Goal: Information Seeking & Learning: Learn about a topic

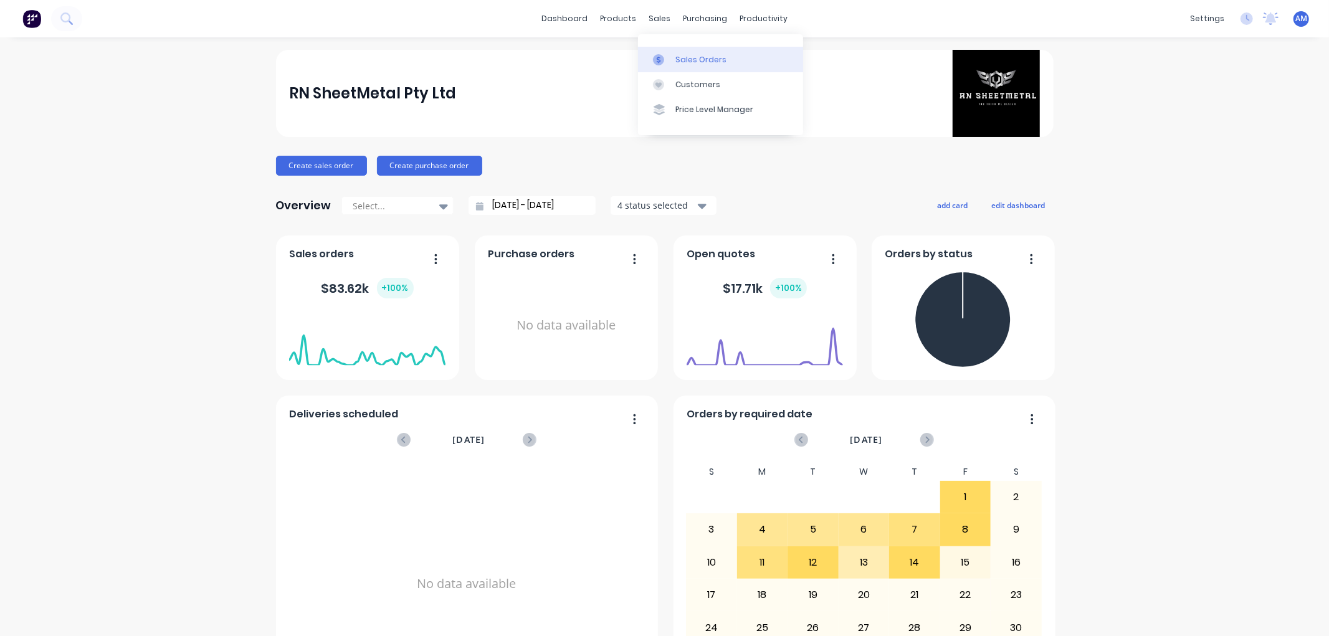
click at [680, 63] on div "Sales Orders" at bounding box center [700, 59] width 51 height 11
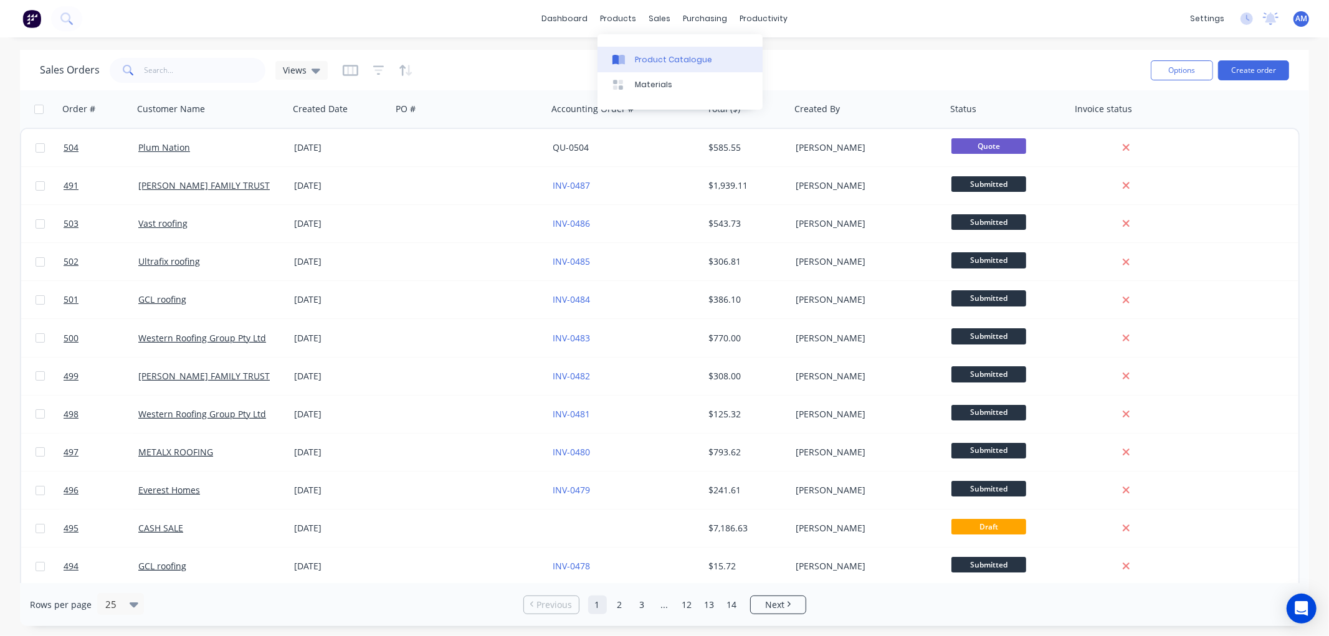
click at [642, 57] on div "Product Catalogue" at bounding box center [673, 59] width 77 height 11
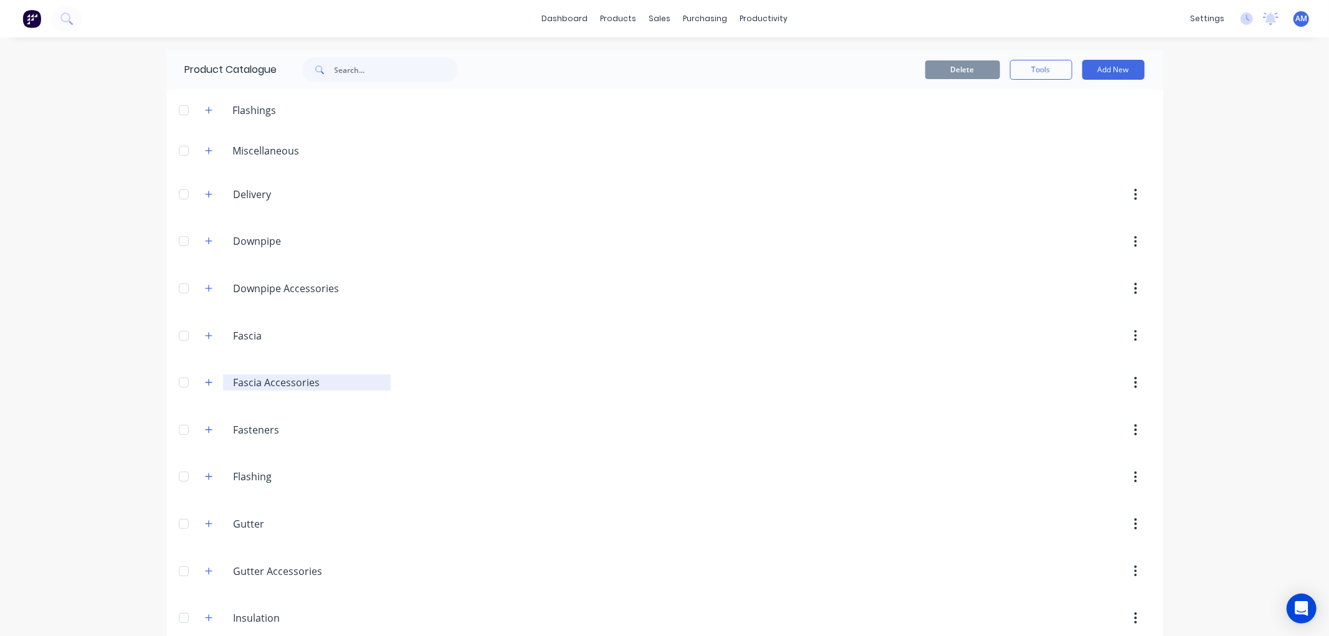
scroll to position [69, 0]
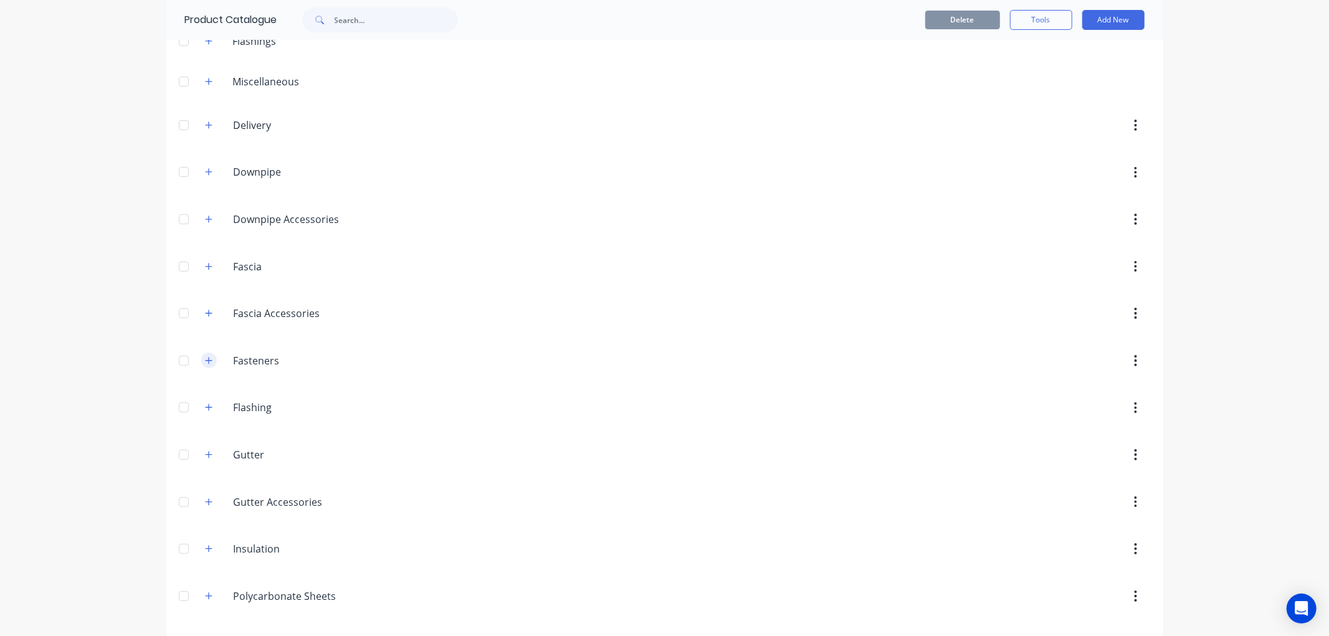
click at [206, 362] on icon "button" at bounding box center [208, 360] width 7 height 9
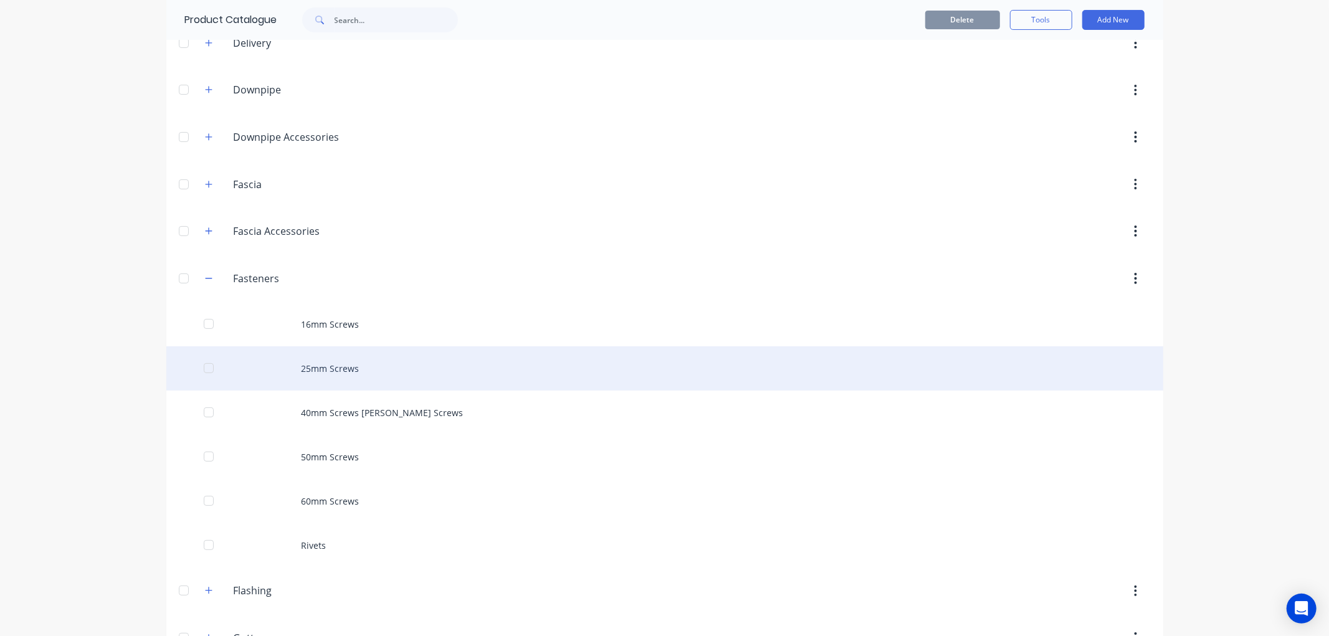
scroll to position [277, 0]
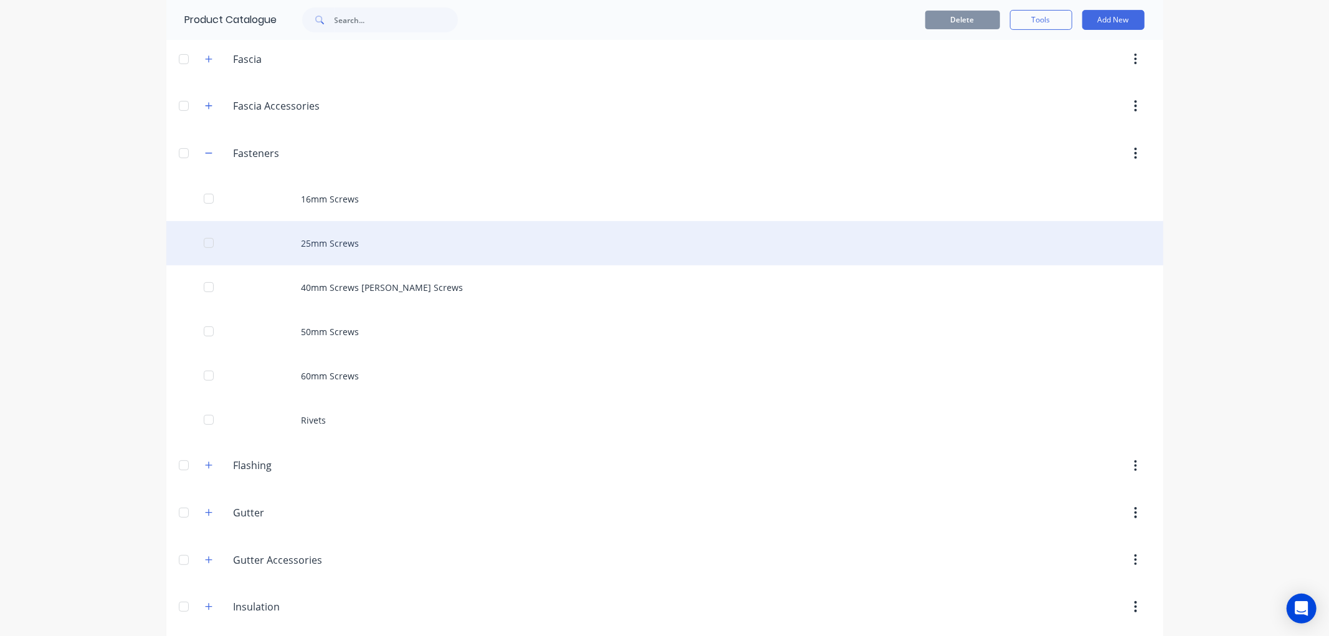
click at [322, 235] on div "25mm Screws" at bounding box center [664, 243] width 997 height 44
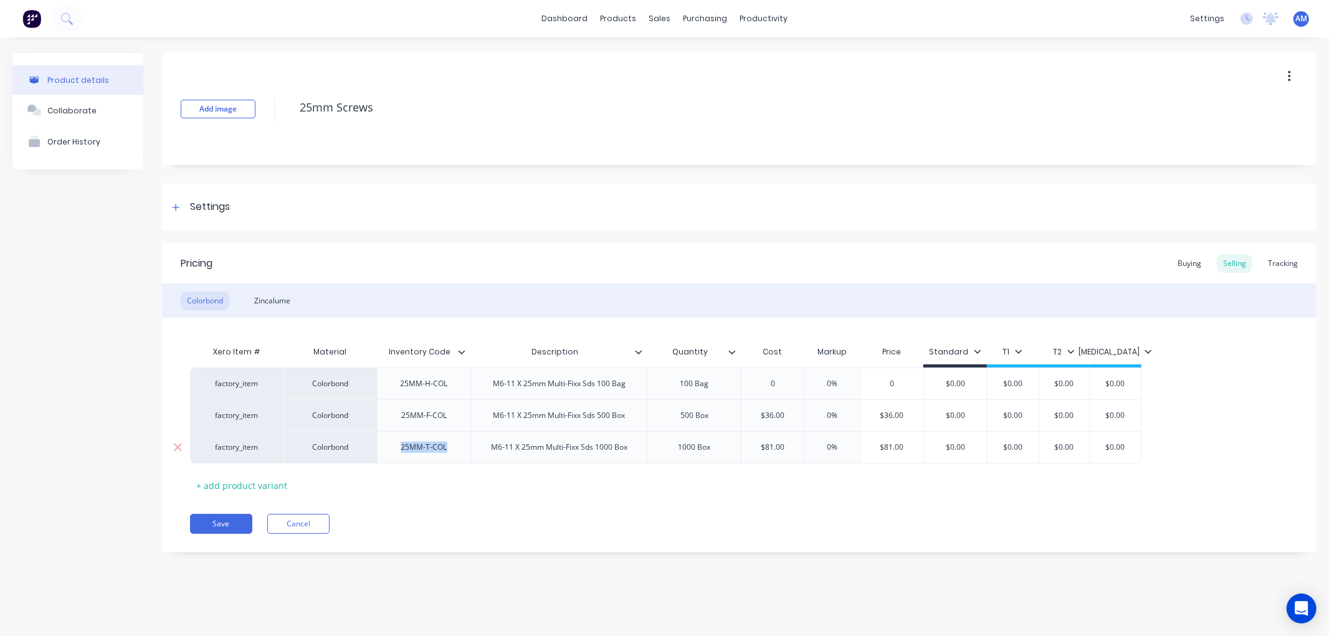
drag, startPoint x: 455, startPoint y: 452, endPoint x: 395, endPoint y: 446, distance: 60.1
click at [395, 446] on div "25MM-T-COL" at bounding box center [424, 447] width 66 height 16
copy div "25MM-T-COL"
drag, startPoint x: 492, startPoint y: 450, endPoint x: 631, endPoint y: 450, distance: 138.9
click at [631, 450] on div "M6-11 X 25mm Multi-Fixx Sds 1000 Box" at bounding box center [559, 447] width 156 height 16
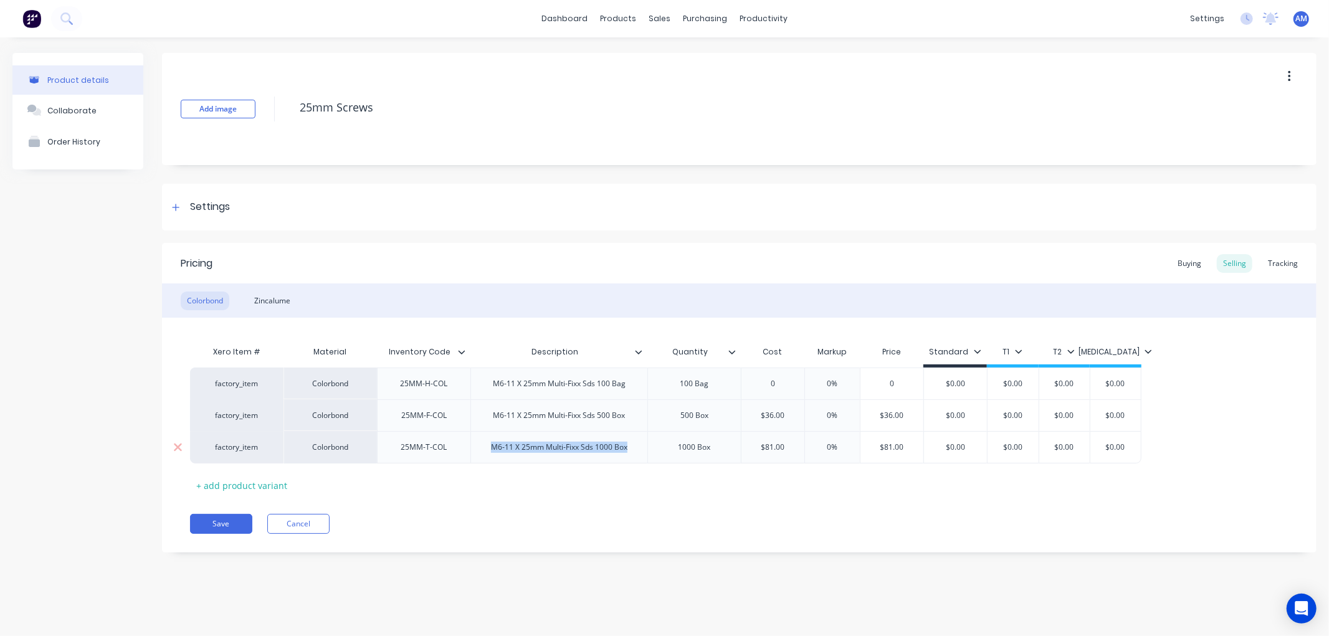
copy div "M6-11 X 25mm Multi-Fixx Sds 1000 Box"
drag, startPoint x: 460, startPoint y: 455, endPoint x: 397, endPoint y: 457, distance: 62.9
click at [397, 457] on div "factory_item Colorbond 25MM-H-COL M6-11 X 25mm Multi-Fixx Sds 100 Bag 100 Bag 0…" at bounding box center [739, 416] width 1098 height 96
click at [440, 506] on div "Pricing Buying Selling Tracking Colorbond Zincalume Xero Item # Material Invent…" at bounding box center [739, 398] width 1154 height 310
drag, startPoint x: 412, startPoint y: 450, endPoint x: 455, endPoint y: 453, distance: 42.5
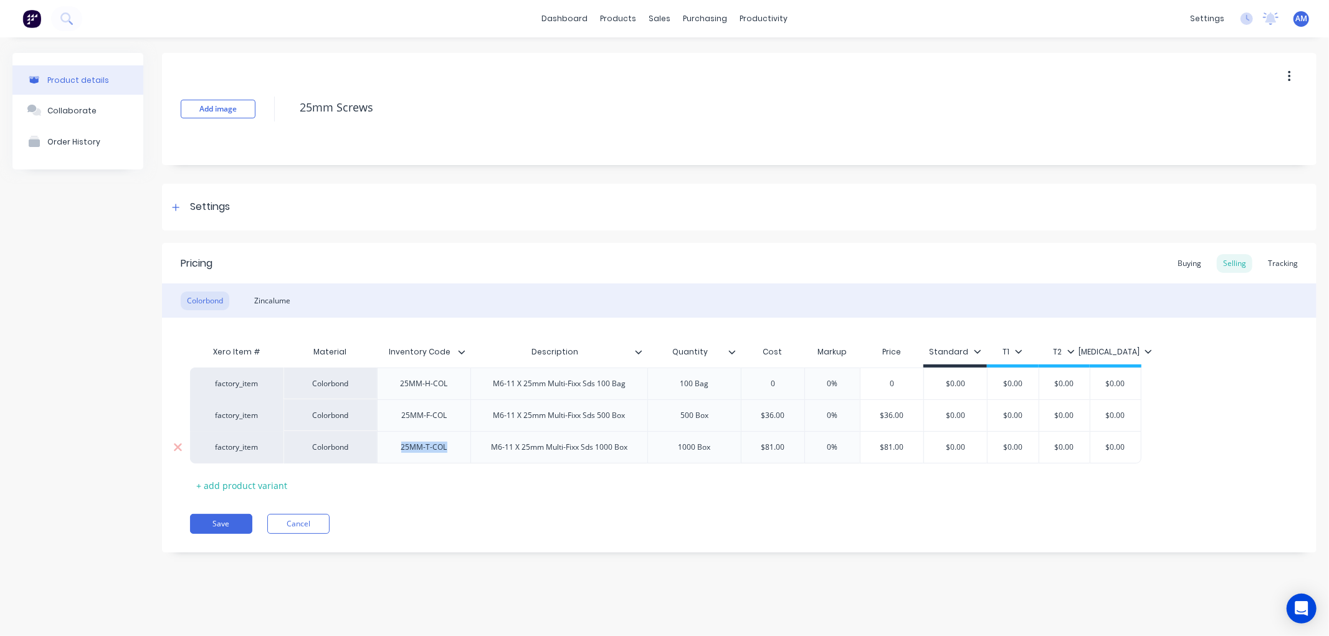
click at [455, 453] on div "25MM-T-COL" at bounding box center [424, 447] width 66 height 16
copy div "25MM-T-COL"
type textarea "x"
